Goal: Ask a question

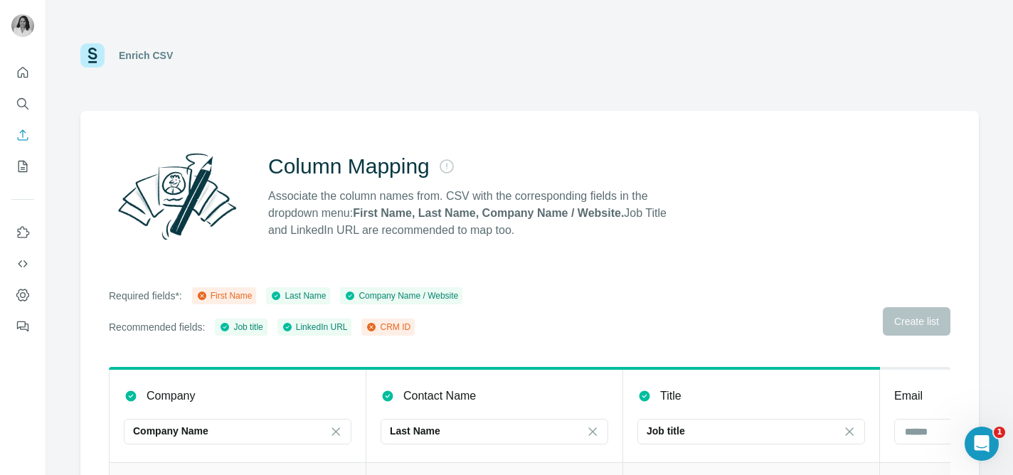
scroll to position [0, 128]
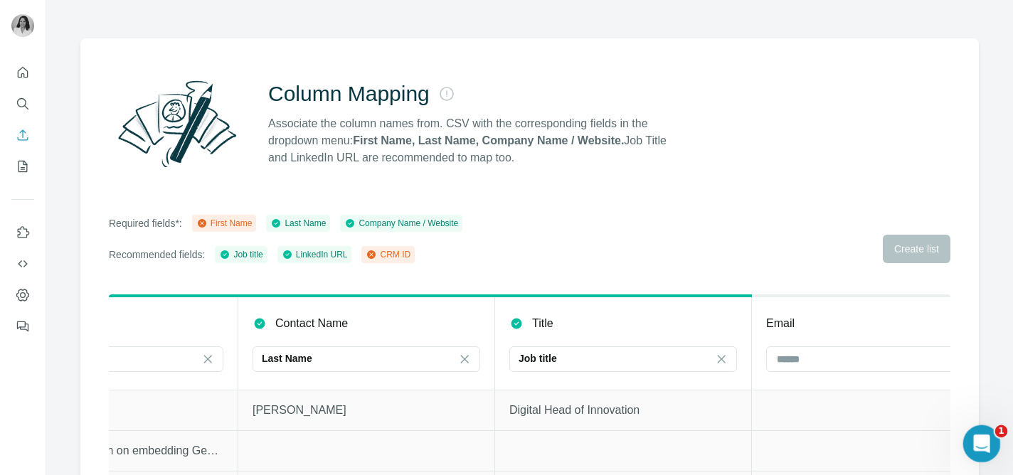
click at [988, 434] on div "Open Intercom Messenger" at bounding box center [979, 441] width 47 height 47
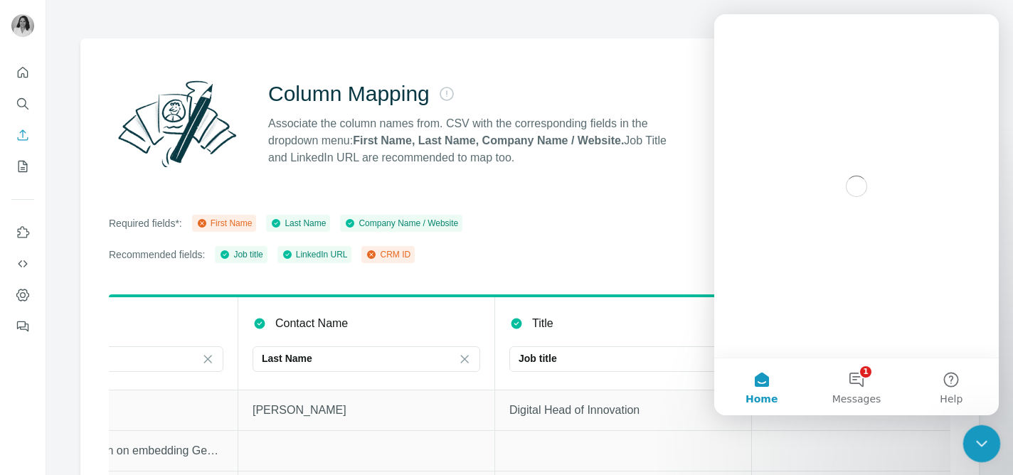
scroll to position [0, 0]
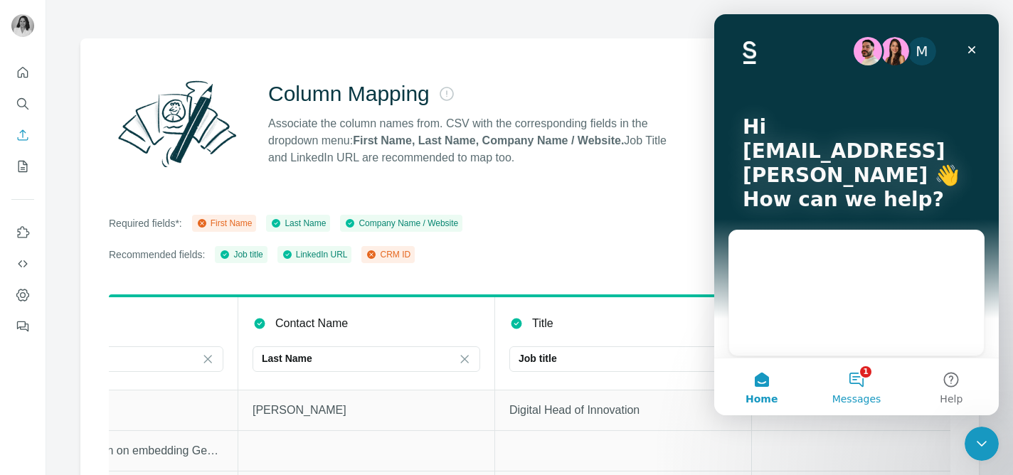
click at [859, 376] on button "1 Messages" at bounding box center [856, 386] width 95 height 57
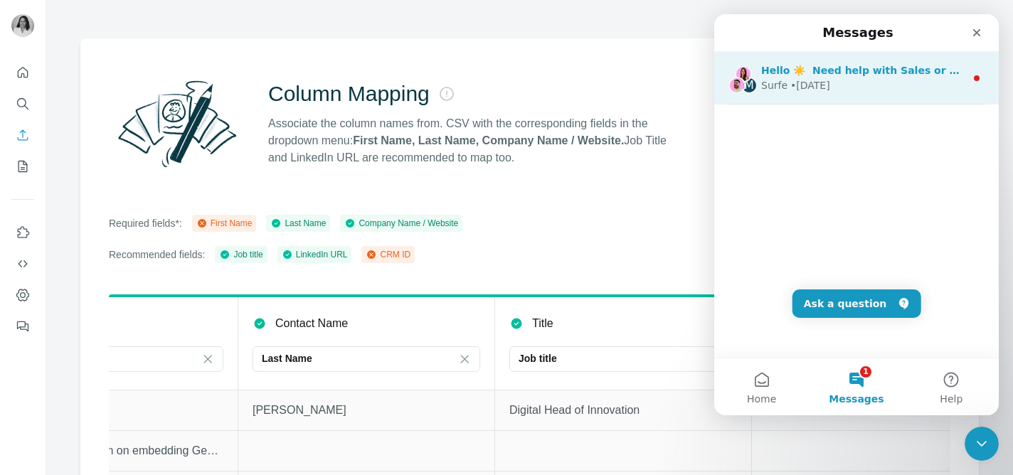
click at [927, 77] on div "Hello ☀️ ​ Need help with Sales or Support? We've got you covered!" at bounding box center [863, 70] width 204 height 15
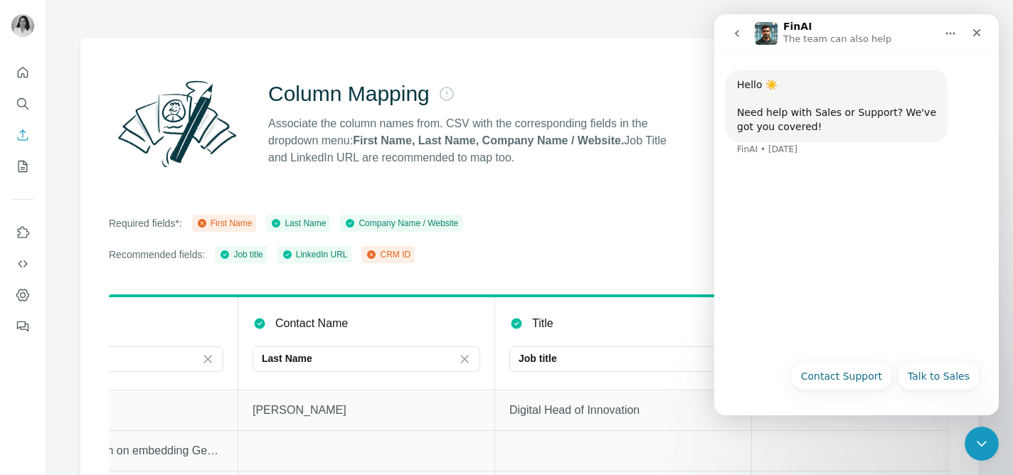
click at [728, 29] on button "go back" at bounding box center [736, 33] width 27 height 27
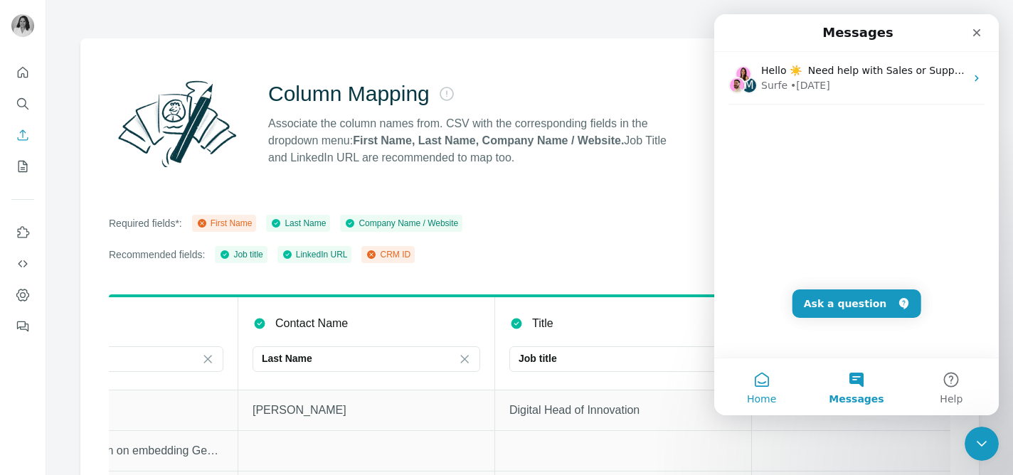
click at [752, 410] on button "Home" at bounding box center [761, 386] width 95 height 57
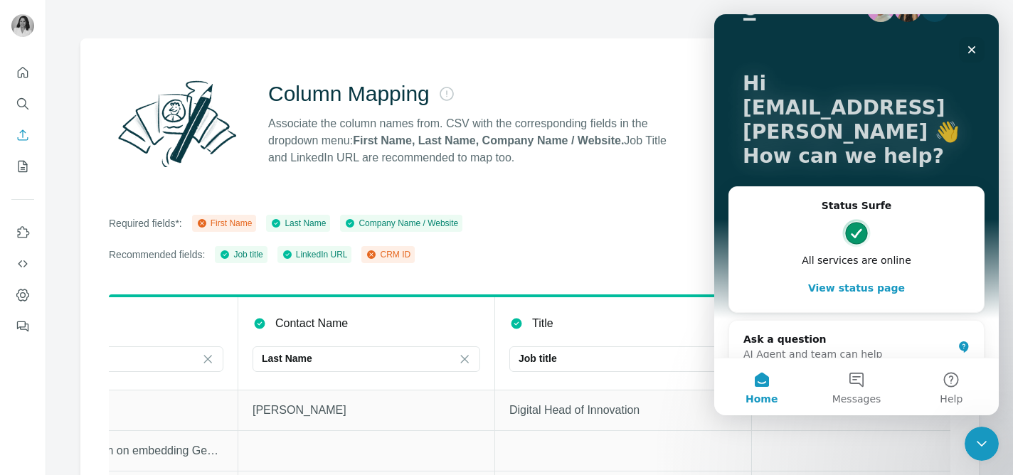
scroll to position [67, 0]
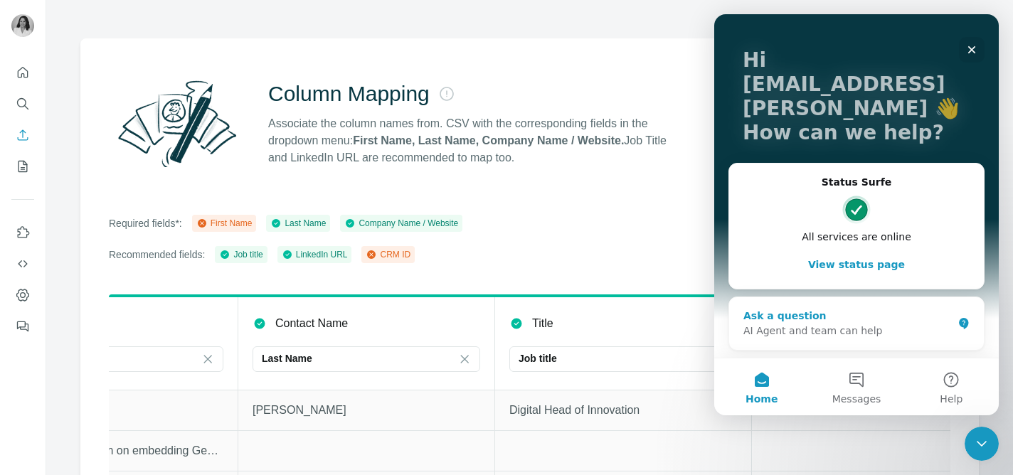
click at [819, 321] on div "Ask a question" at bounding box center [847, 316] width 209 height 15
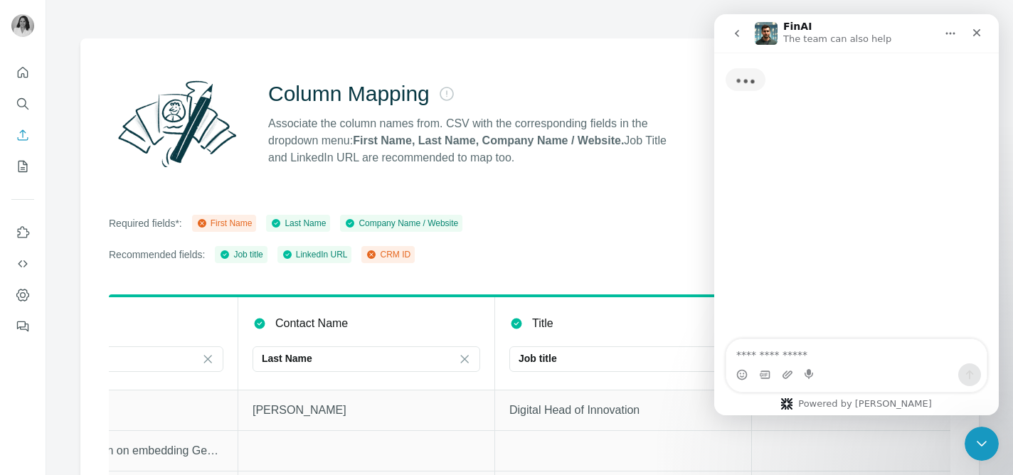
scroll to position [0, 0]
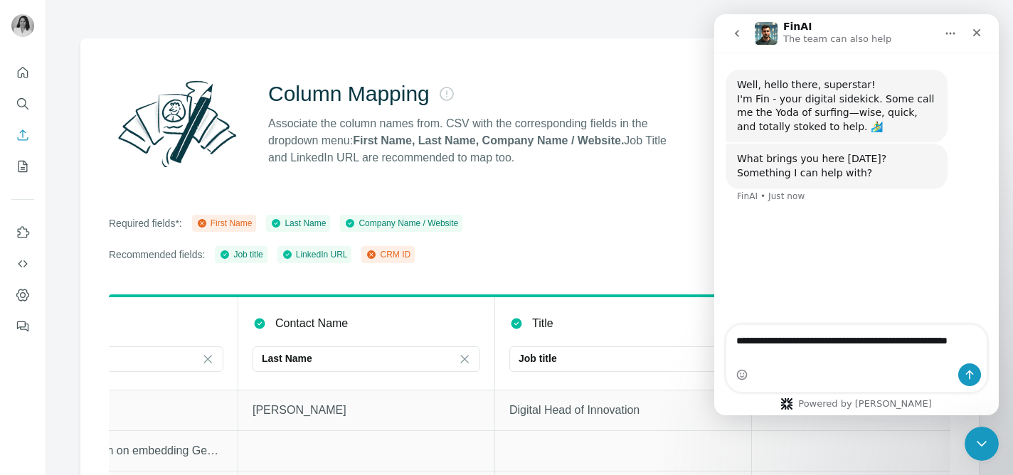
type textarea "**********"
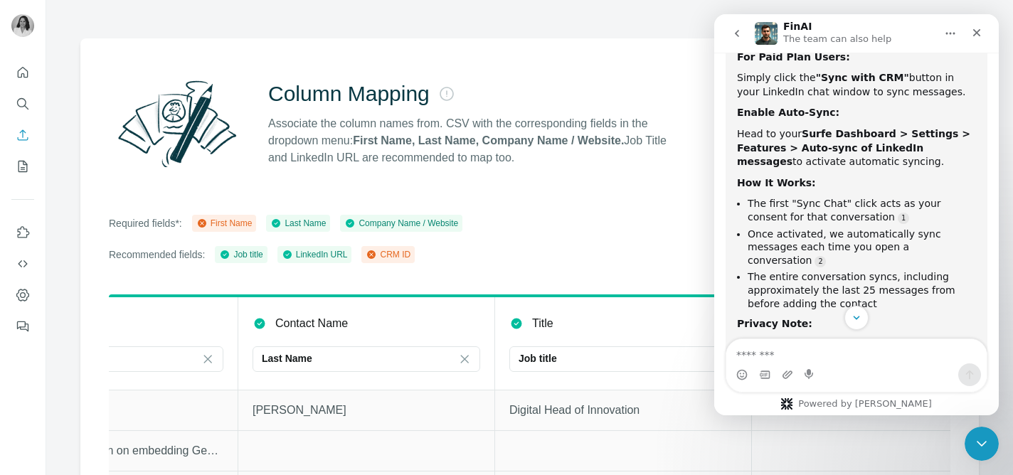
scroll to position [267, 0]
click at [20, 293] on icon "Dashboard" at bounding box center [23, 295] width 14 height 14
